Goal: Find specific page/section: Find specific page/section

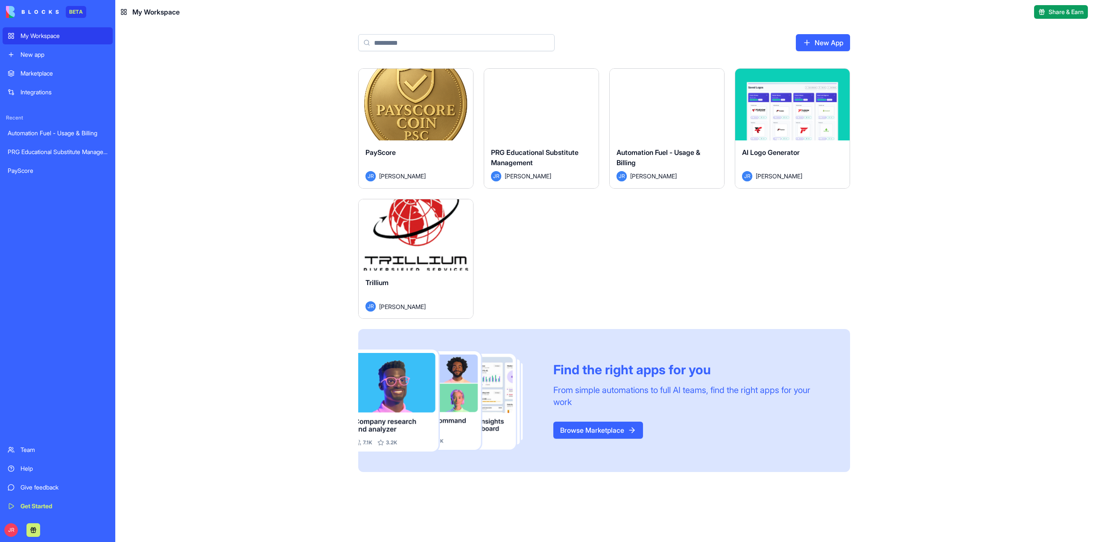
click at [421, 236] on button "Launch" at bounding box center [416, 234] width 64 height 17
